Goal: Task Accomplishment & Management: Manage account settings

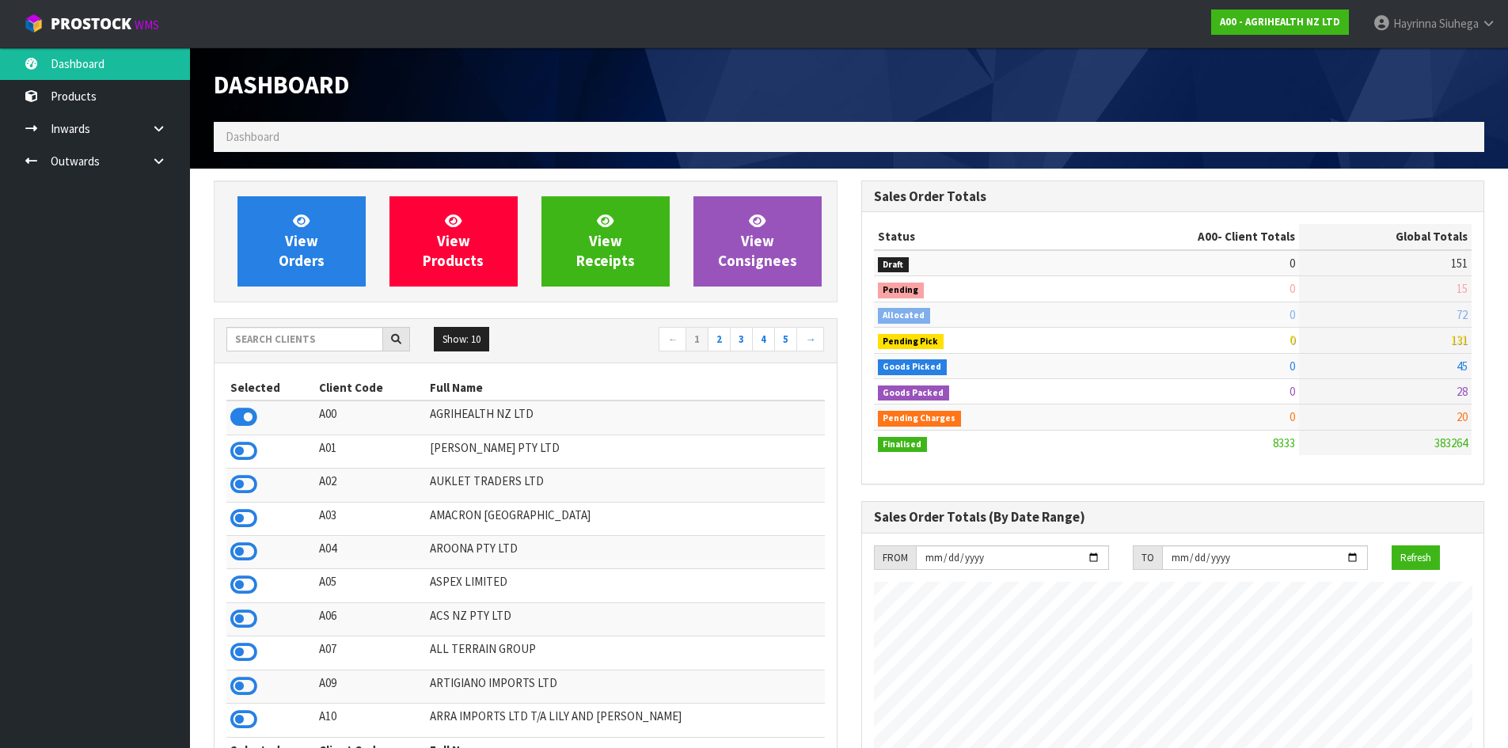
scroll to position [1200, 647]
click at [295, 328] on input "text" at bounding box center [304, 339] width 157 height 25
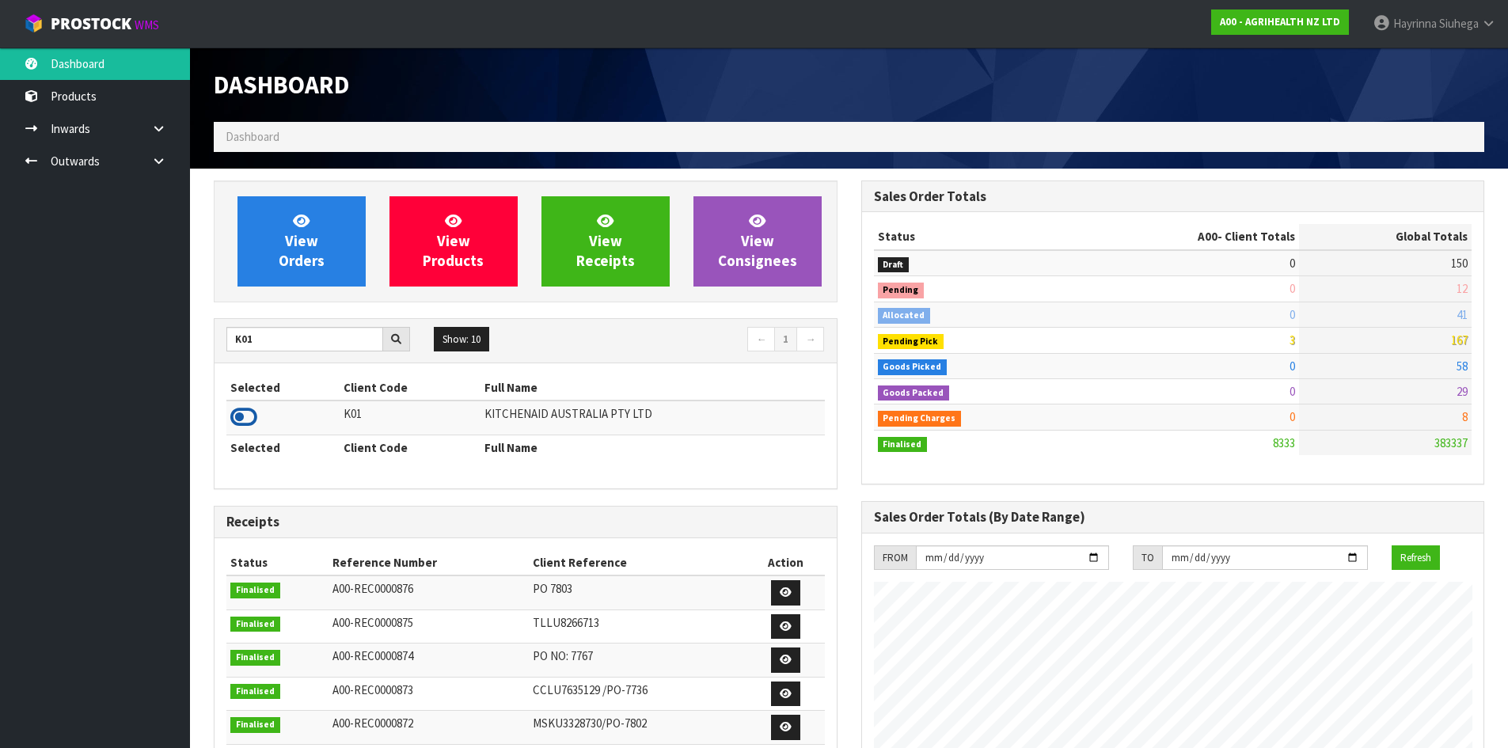
click at [253, 411] on icon at bounding box center [243, 417] width 27 height 24
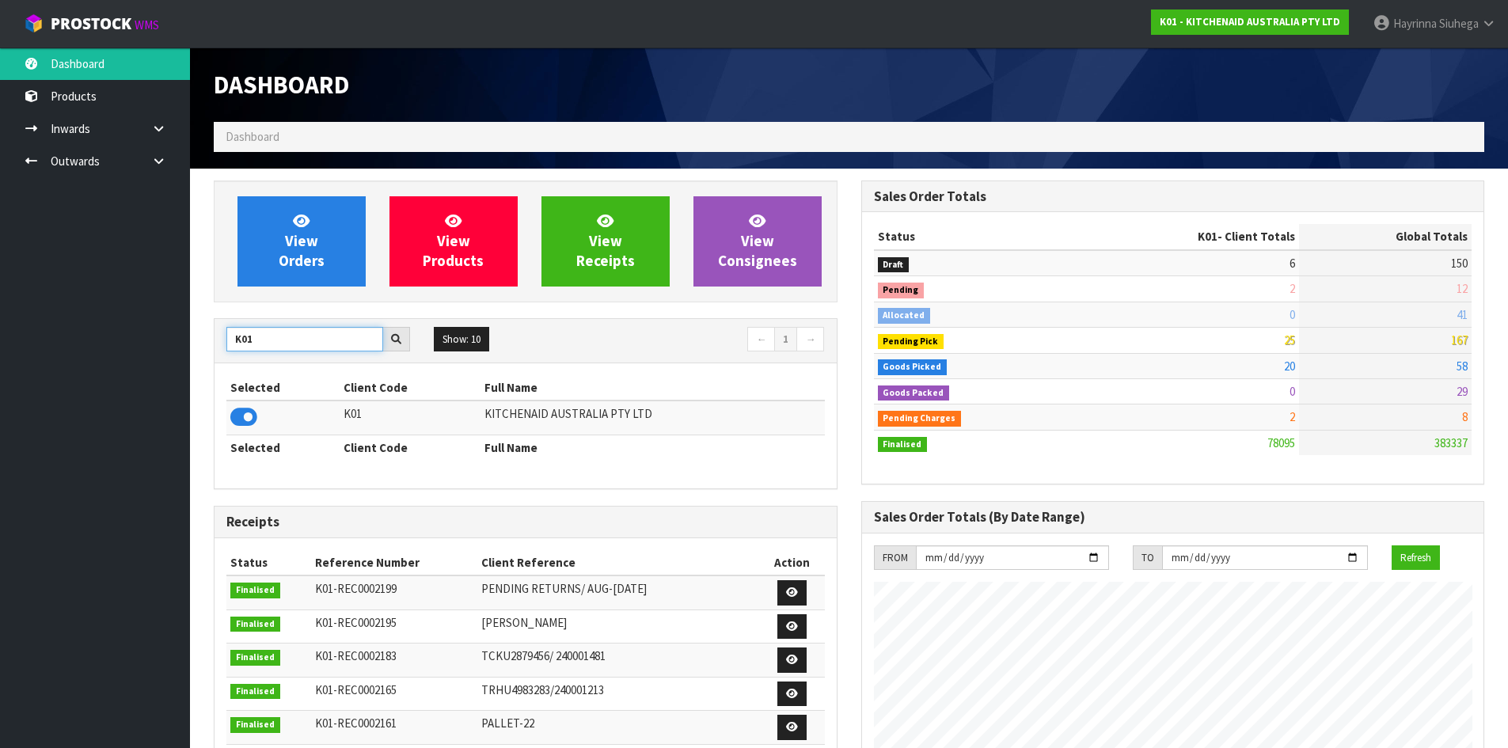
drag, startPoint x: 279, startPoint y: 343, endPoint x: 158, endPoint y: 383, distance: 127.0
click at [169, 386] on body "Toggle navigation ProStock WMS K01 - KITCHENAID AUSTRALIA PTY LTD Hayrinna Siuh…" at bounding box center [754, 374] width 1508 height 748
type input "NERO"
click at [239, 411] on icon at bounding box center [243, 417] width 27 height 24
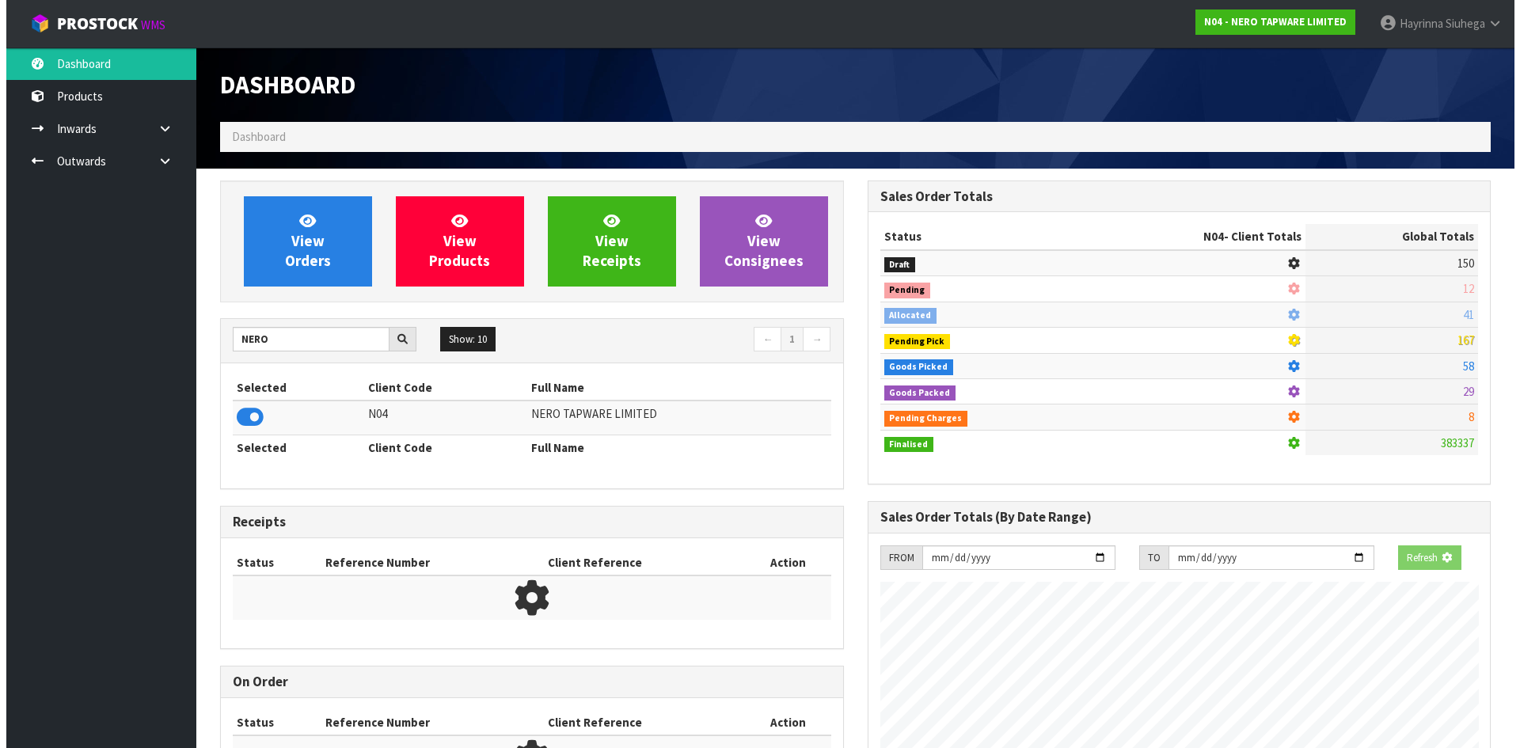
scroll to position [1234, 647]
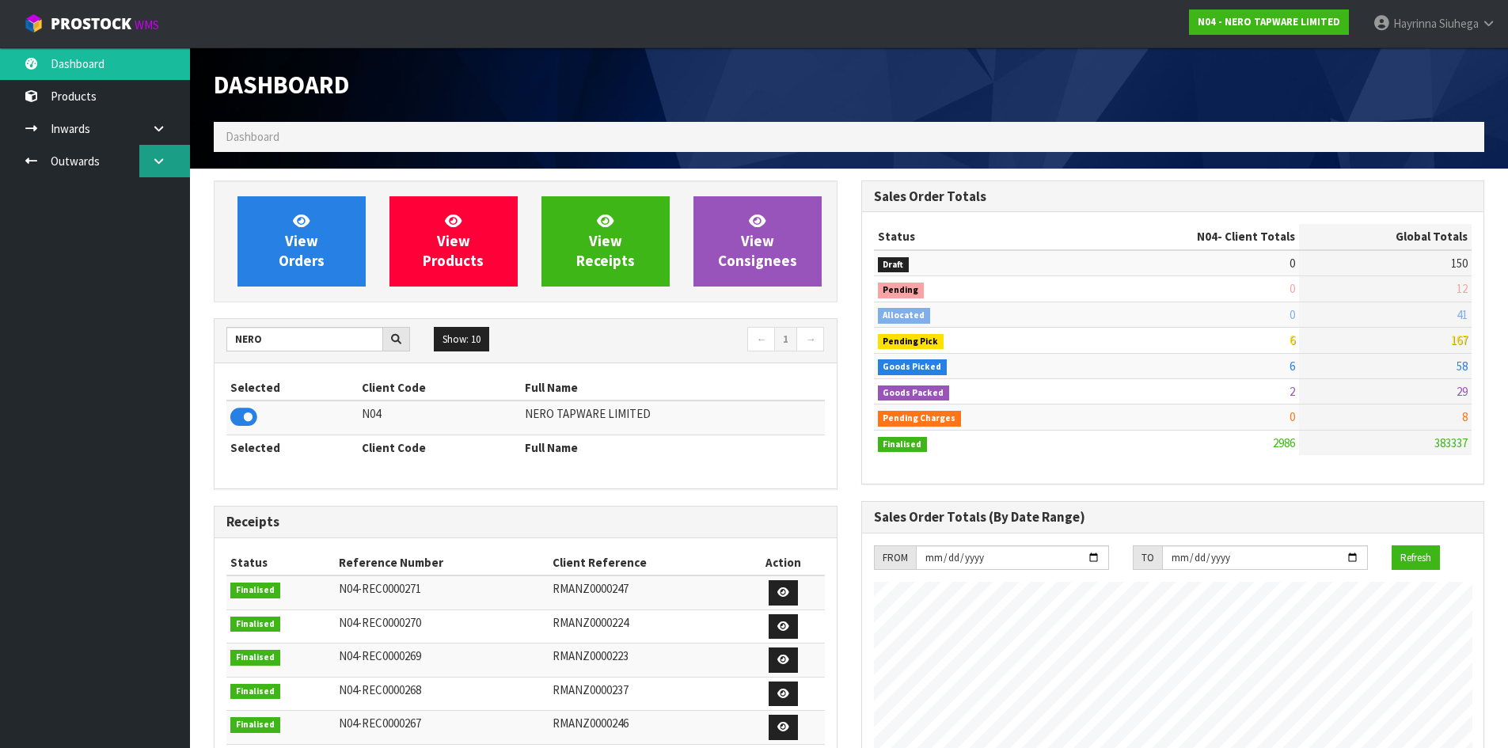
click at [157, 166] on icon at bounding box center [158, 161] width 15 height 12
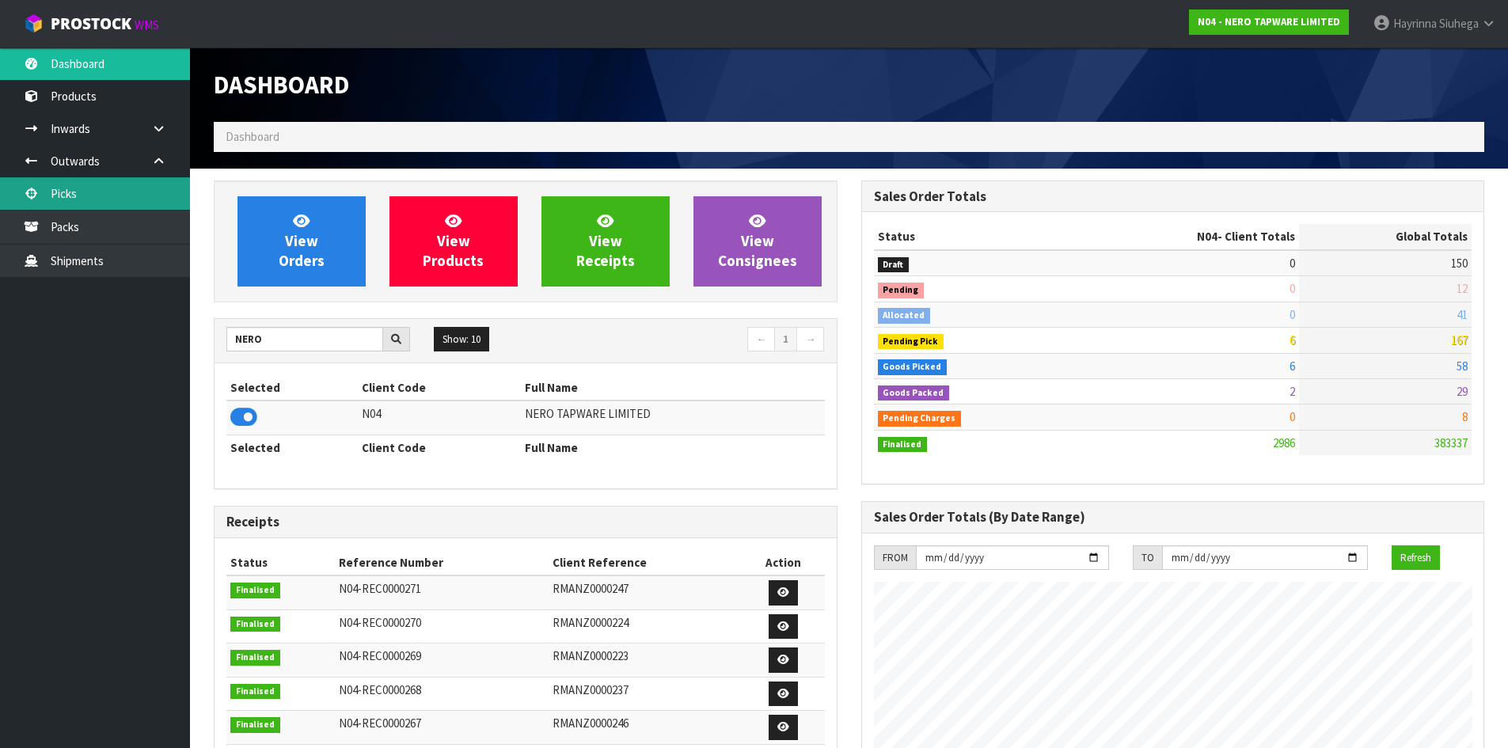
click at [112, 201] on link "Picks" at bounding box center [95, 193] width 190 height 32
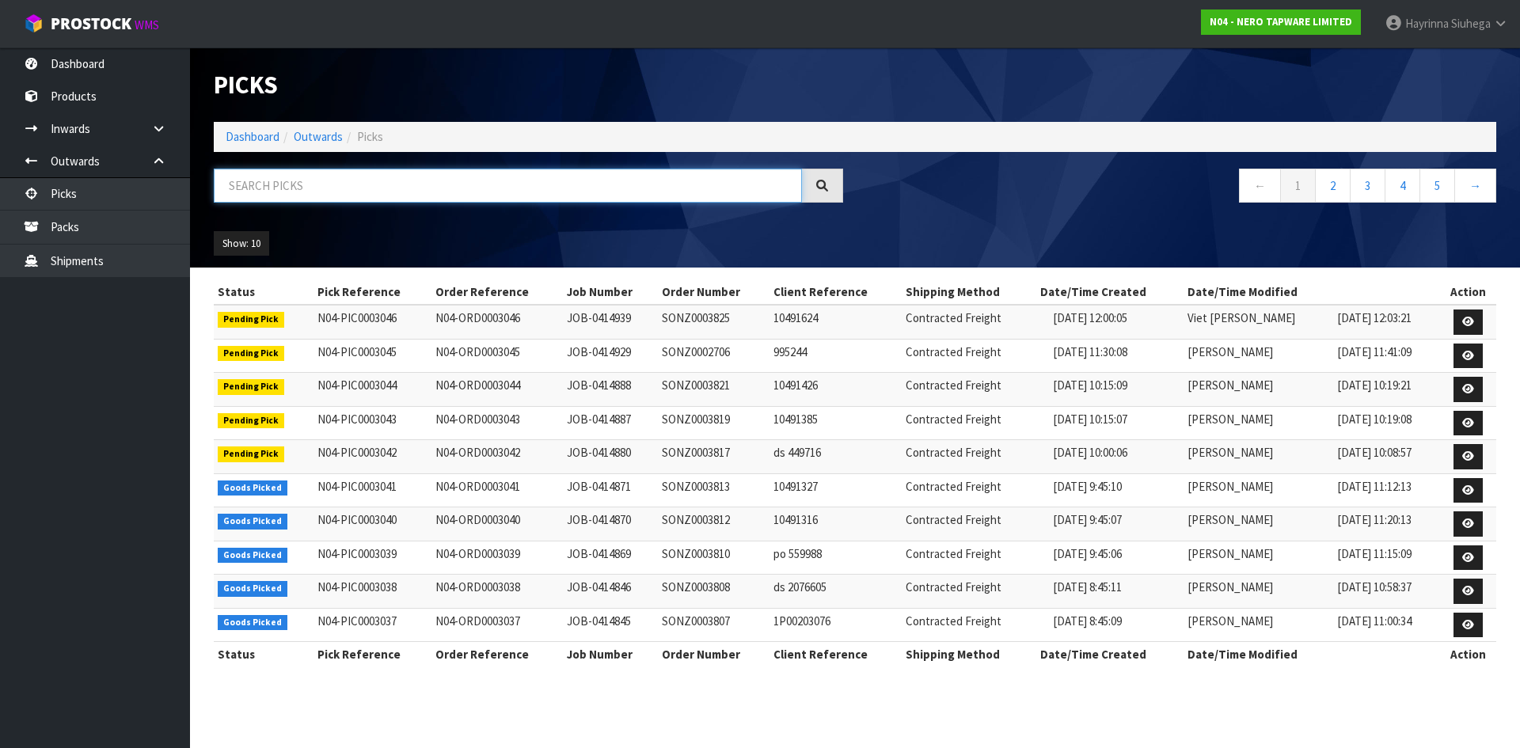
click at [439, 186] on input "text" at bounding box center [508, 186] width 588 height 34
click at [1000, 220] on div "Show: 10 5 10 25 50" at bounding box center [855, 243] width 1306 height 49
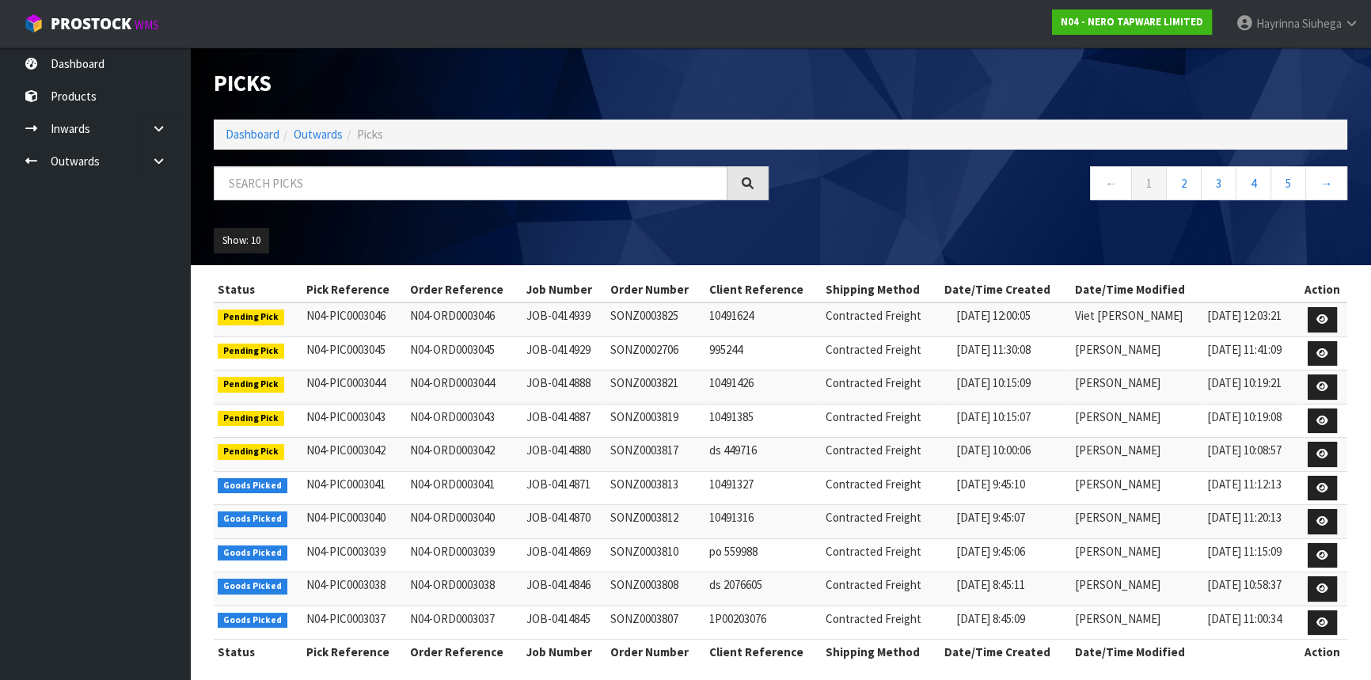
click at [1227, 57] on div "Picks" at bounding box center [781, 84] width 1158 height 72
click at [1354, 21] on icon at bounding box center [1352, 23] width 15 height 12
click at [1287, 63] on link "Logout" at bounding box center [1308, 62] width 125 height 21
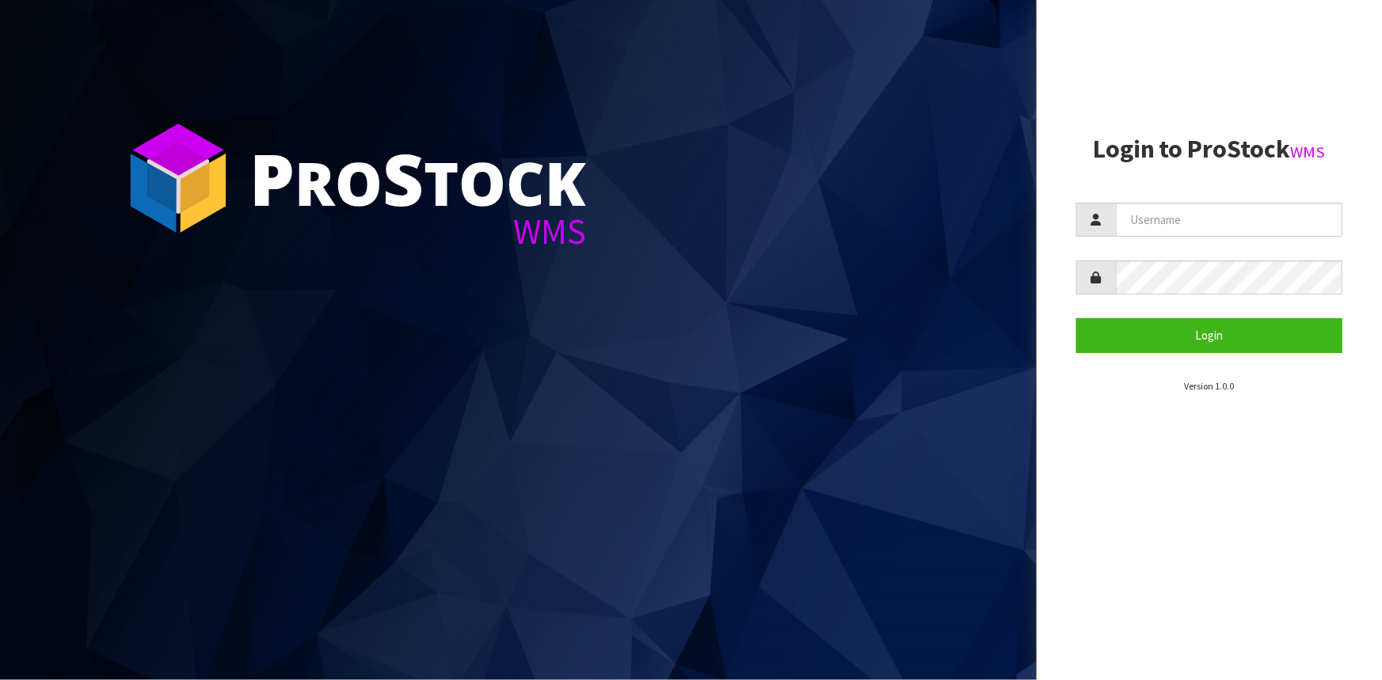
click at [1246, 502] on aside "Login to ProStock WMS Login Version 1.0.0" at bounding box center [1208, 340] width 345 height 680
click at [1248, 504] on aside "Login to ProStock WMS Login Version 1.0.0" at bounding box center [1208, 340] width 345 height 680
click at [1235, 507] on aside "Login to ProStock WMS Login Version 1.0.0" at bounding box center [1208, 340] width 345 height 680
drag, startPoint x: 1074, startPoint y: 517, endPoint x: 1029, endPoint y: 500, distance: 48.8
click at [1069, 519] on aside "Login to ProStock WMS Login Version 1.0.0" at bounding box center [1208, 340] width 345 height 680
